Goal: Task Accomplishment & Management: Manage account settings

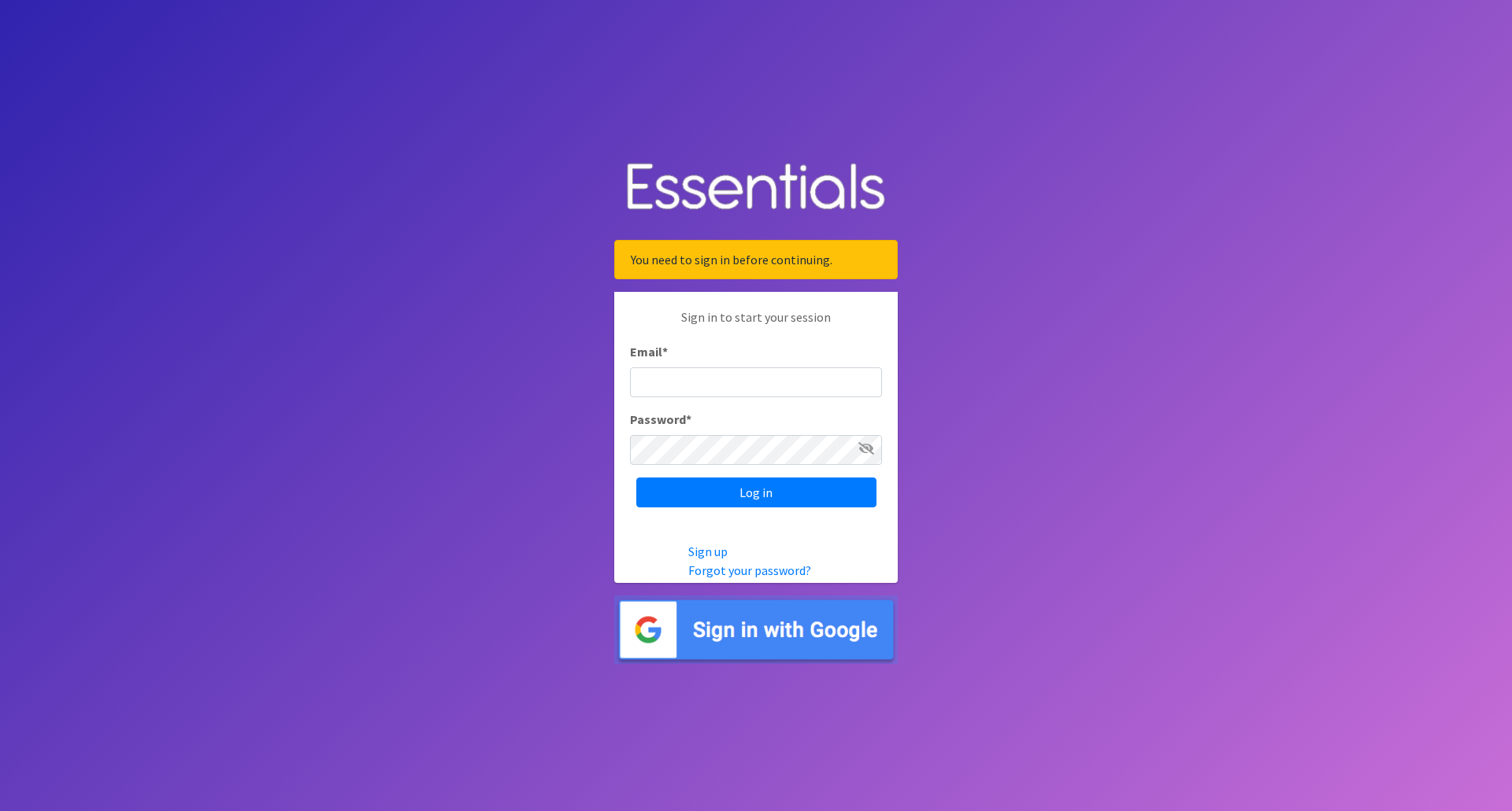
type input "[EMAIL_ADDRESS][US_STATE][DOMAIN_NAME]"
click at [637, 477] on input "Log in" at bounding box center [756, 492] width 240 height 30
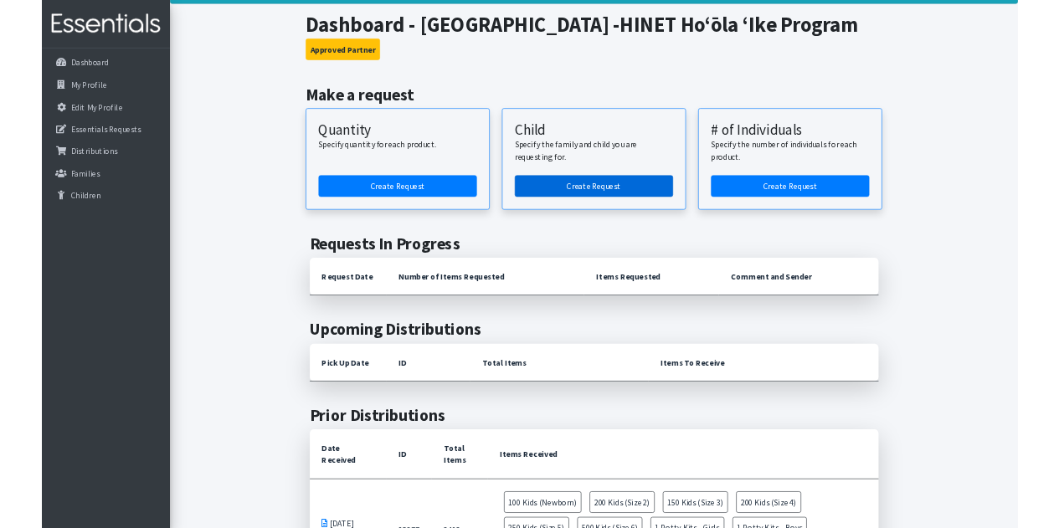
scroll to position [167, 0]
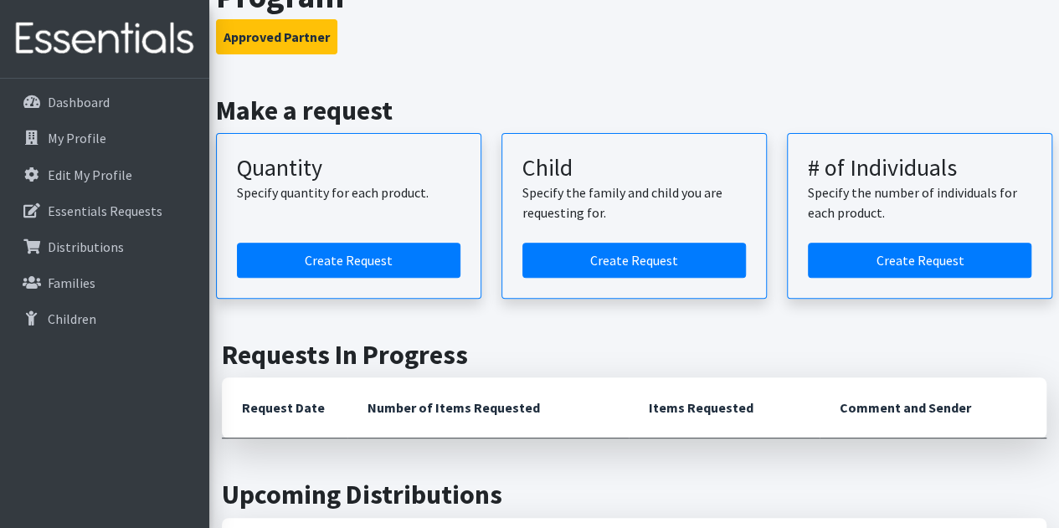
click at [618, 99] on h2 "Make a request" at bounding box center [634, 111] width 837 height 32
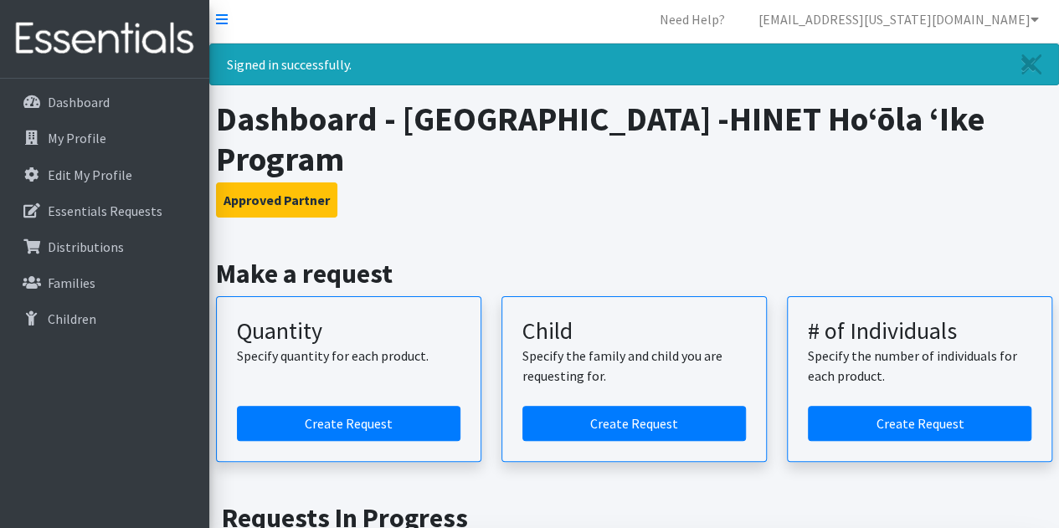
scroll to position [0, 0]
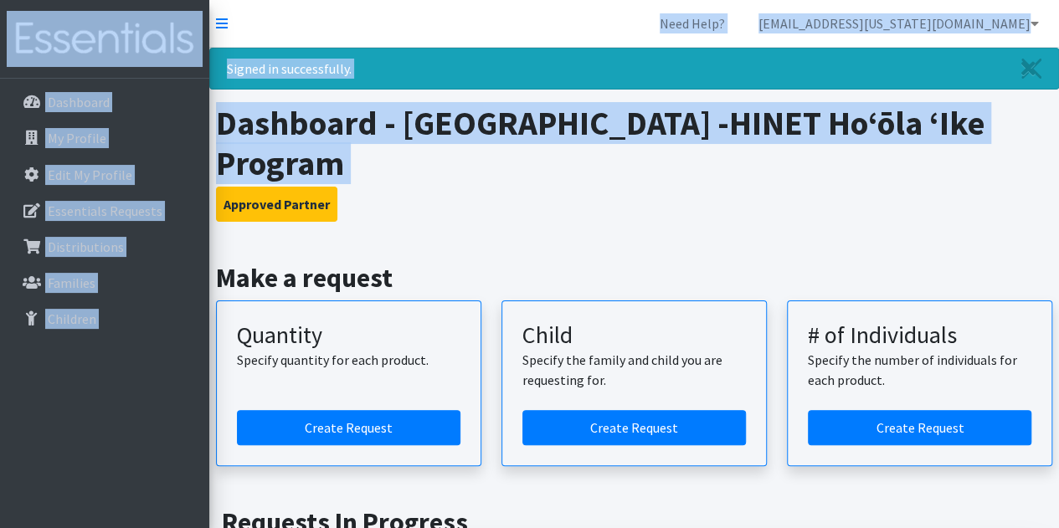
drag, startPoint x: 533, startPoint y: 192, endPoint x: 497, endPoint y: -63, distance: 257.1
click at [506, 197] on h3 "Approved Partner" at bounding box center [634, 204] width 837 height 35
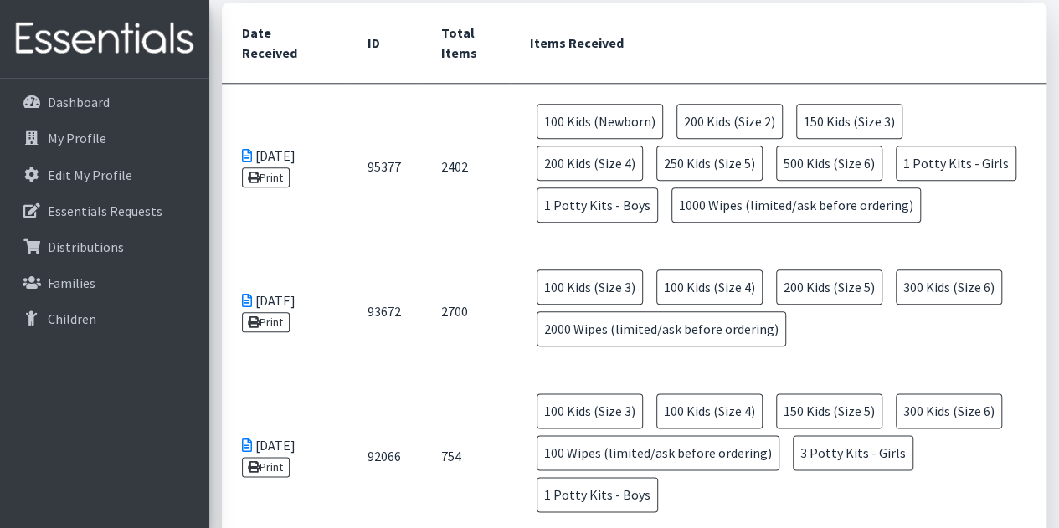
scroll to position [826, 0]
